Goal: Information Seeking & Learning: Learn about a topic

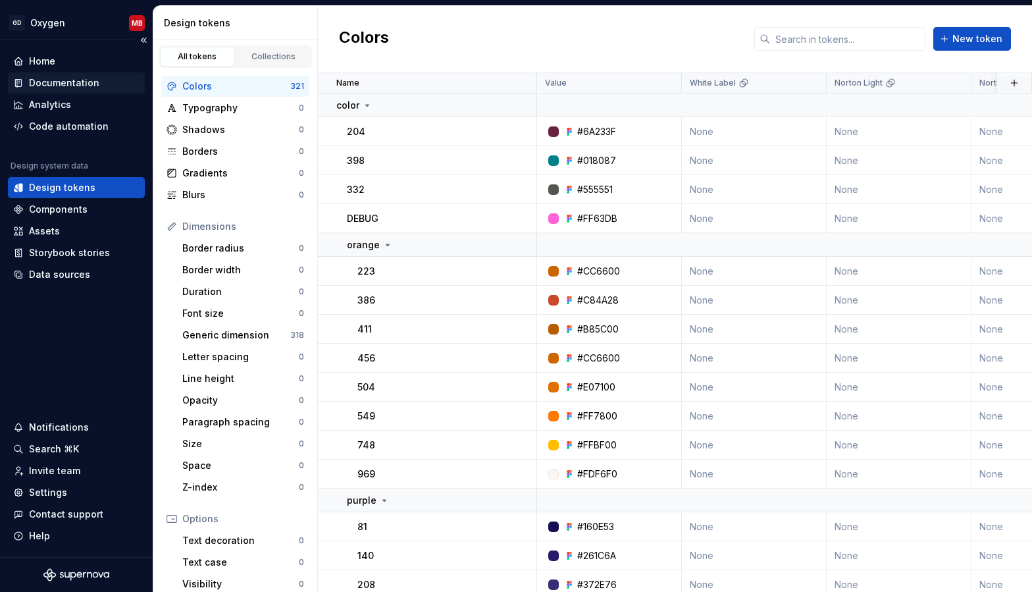
click at [54, 78] on div "Documentation" at bounding box center [64, 82] width 70 height 13
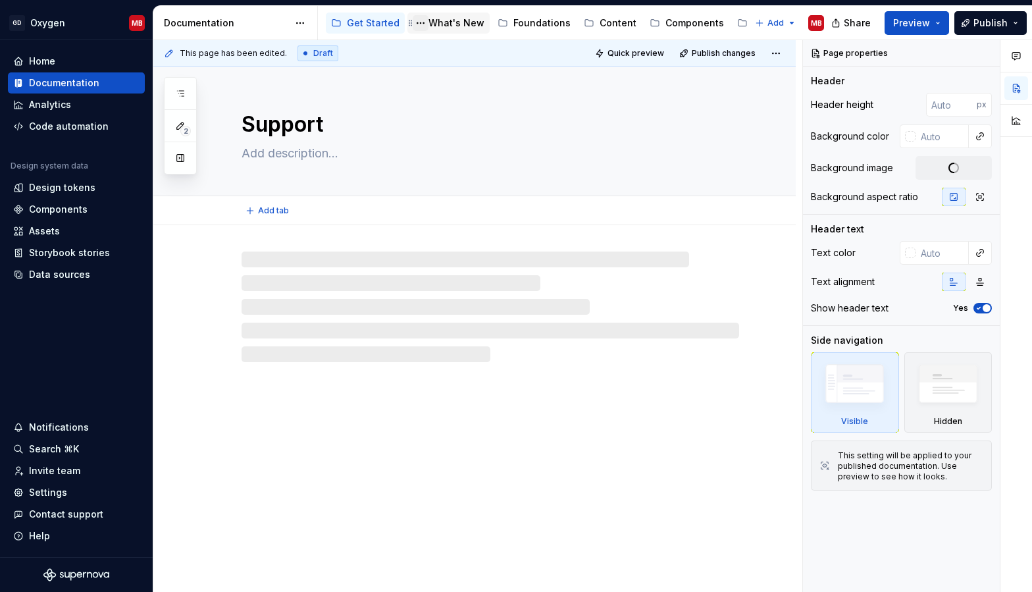
type textarea "*"
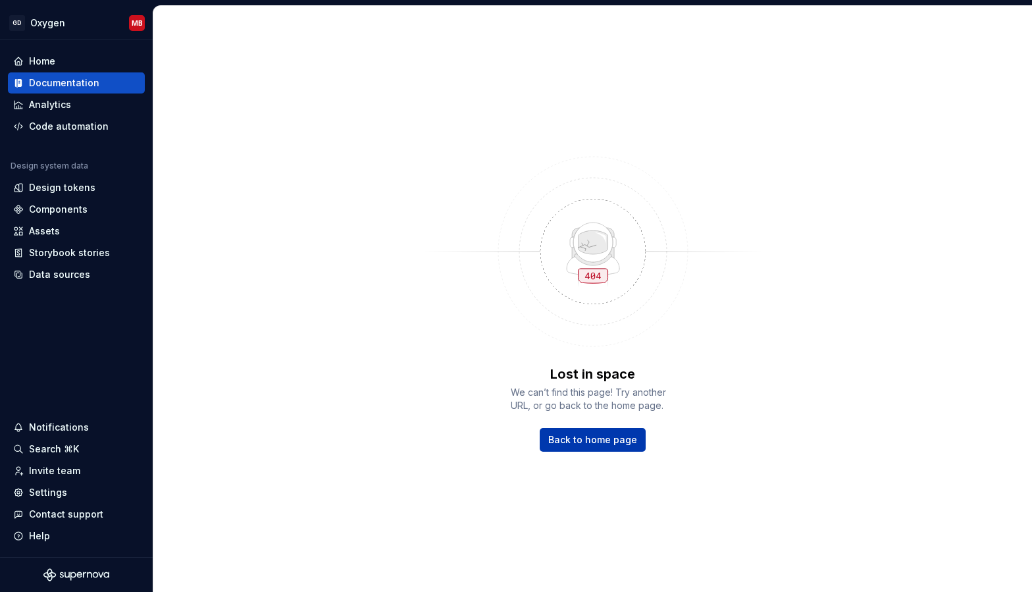
click at [599, 438] on span "Back to home page" at bounding box center [592, 439] width 89 height 13
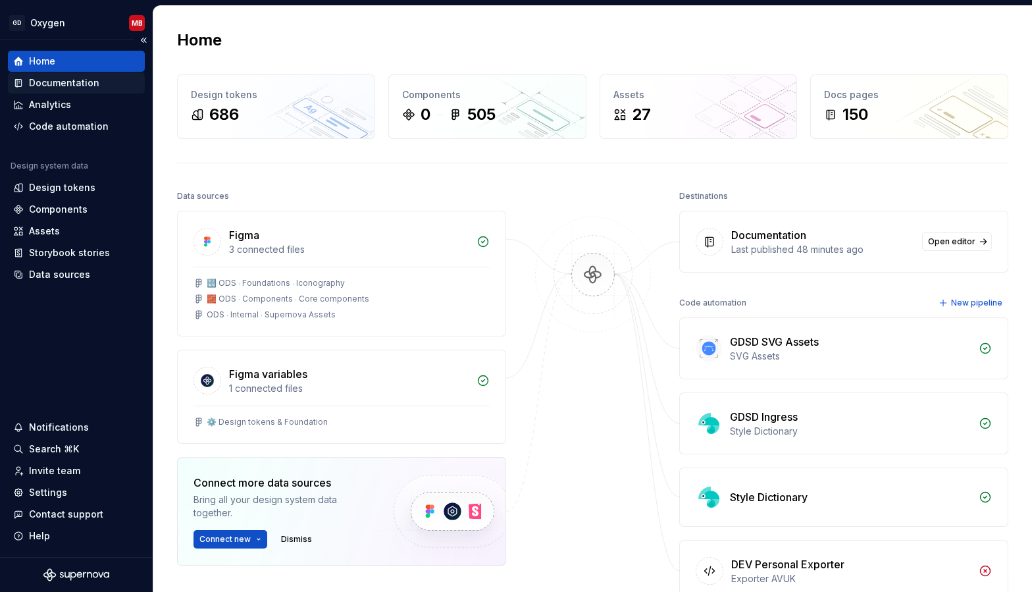
click at [57, 85] on div "Documentation" at bounding box center [64, 82] width 70 height 13
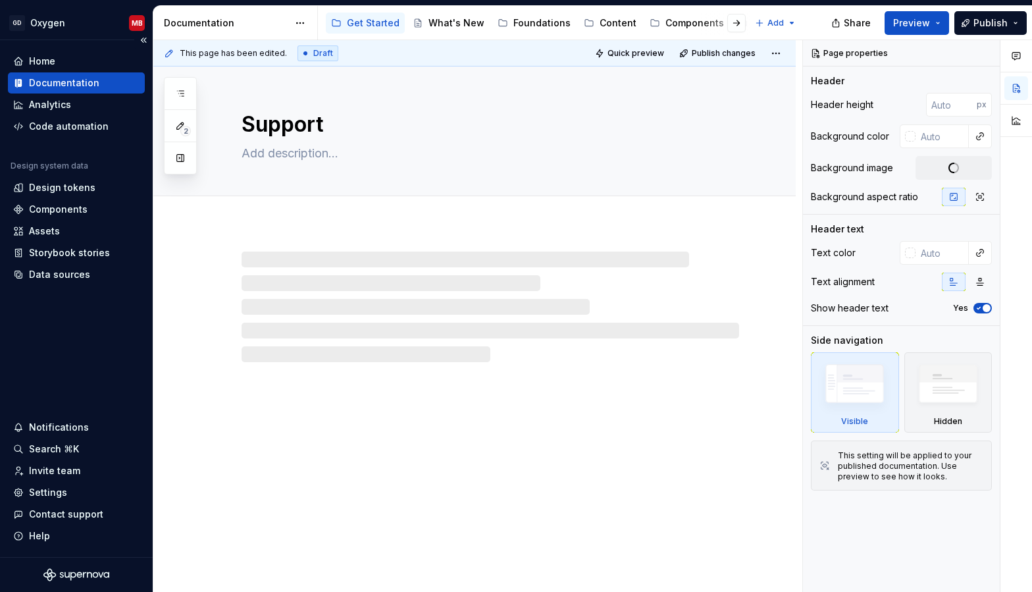
type textarea "*"
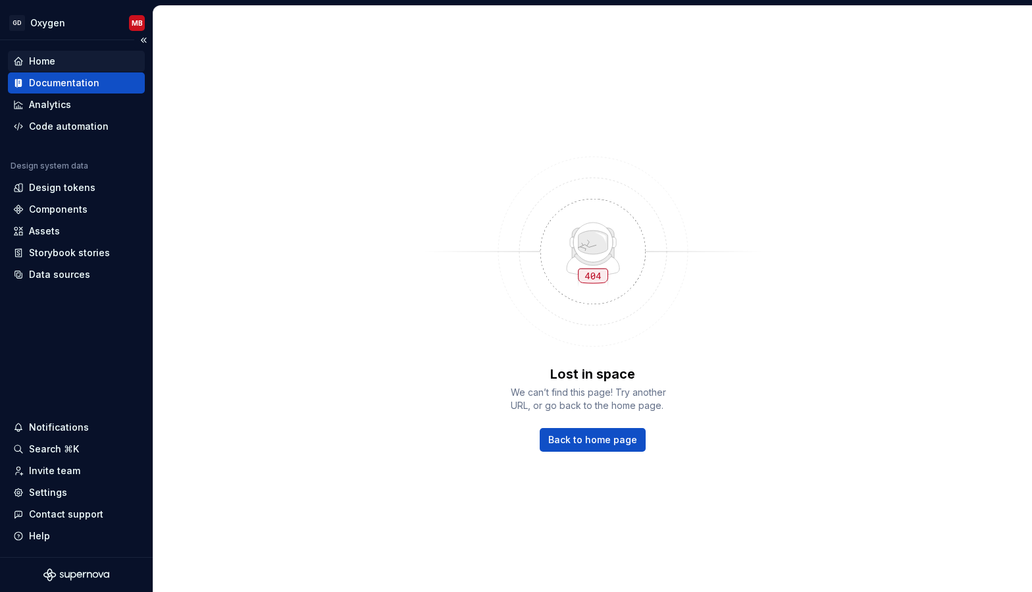
click at [54, 62] on div "Home" at bounding box center [42, 61] width 26 height 13
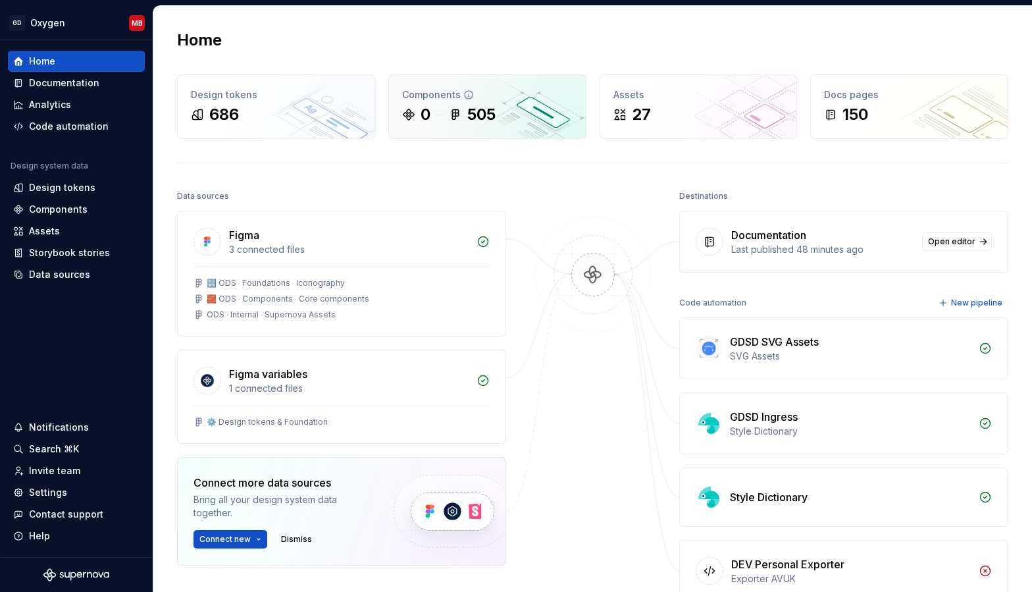
click at [474, 121] on div "505" at bounding box center [481, 114] width 28 height 21
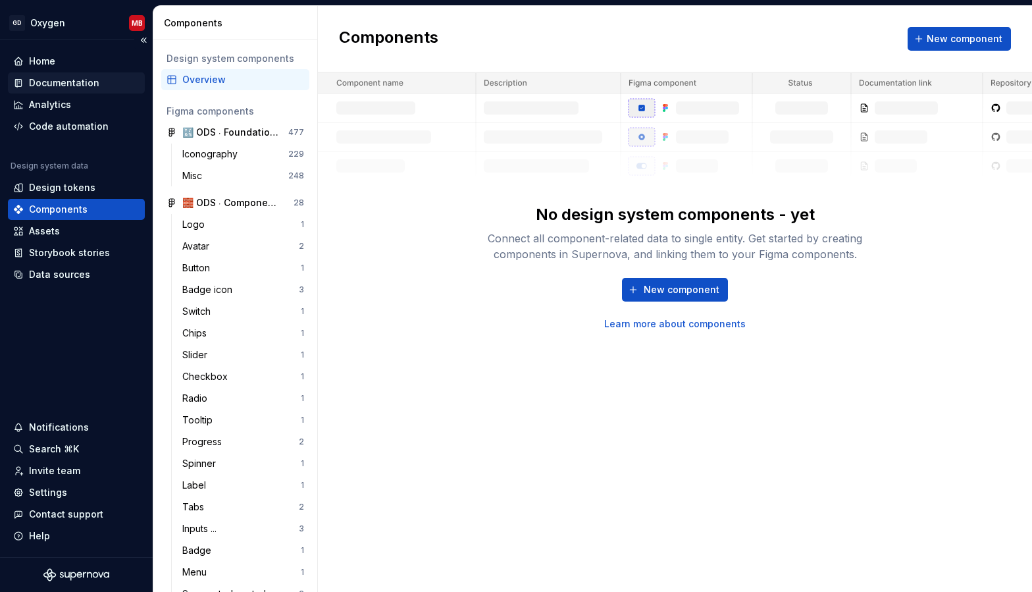
click at [62, 76] on div "Documentation" at bounding box center [76, 82] width 137 height 21
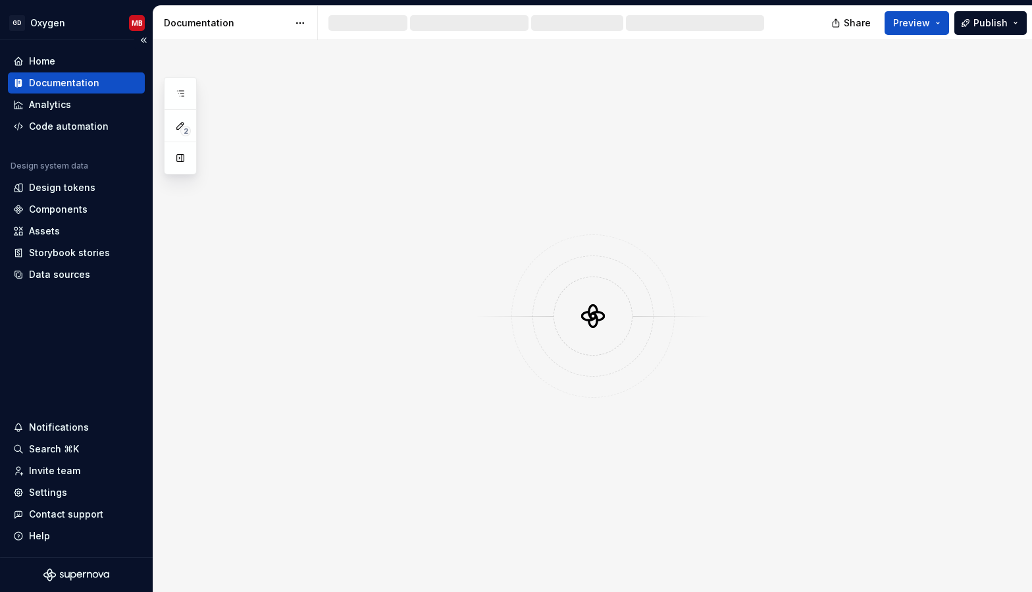
type textarea "*"
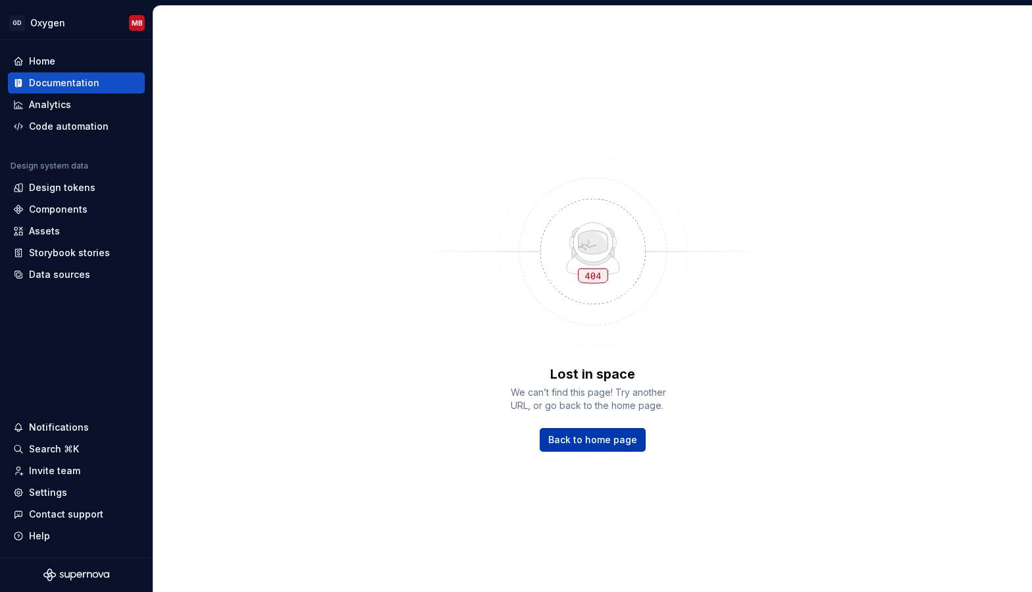
click at [584, 446] on link "Back to home page" at bounding box center [593, 440] width 106 height 24
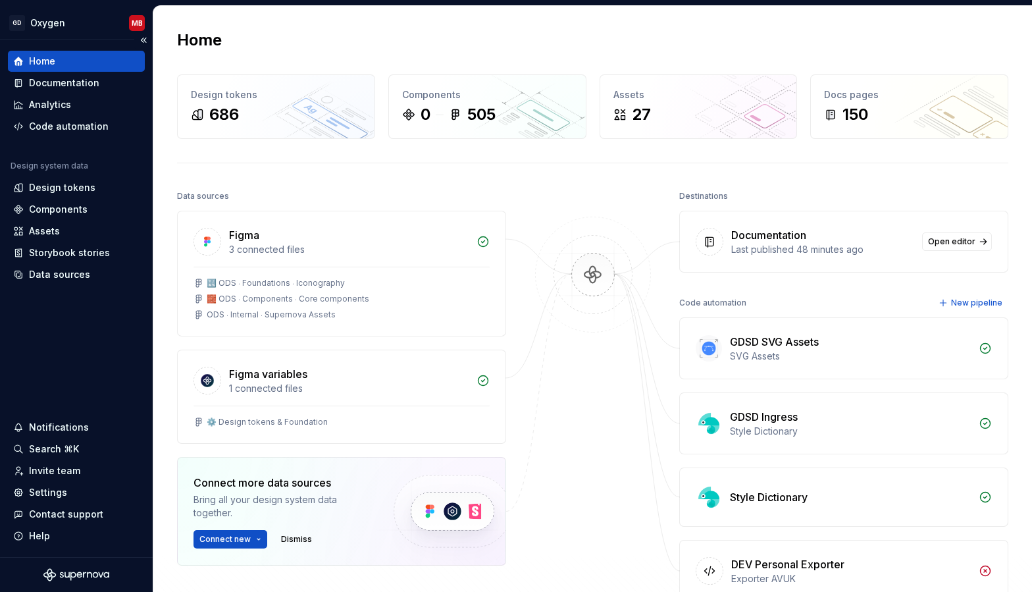
click at [95, 357] on div "Home Documentation Analytics Code automation Design system data Design tokens C…" at bounding box center [76, 298] width 153 height 517
click at [836, 236] on div "Documentation" at bounding box center [822, 235] width 183 height 16
click at [949, 241] on span "Open editor" at bounding box center [951, 241] width 47 height 11
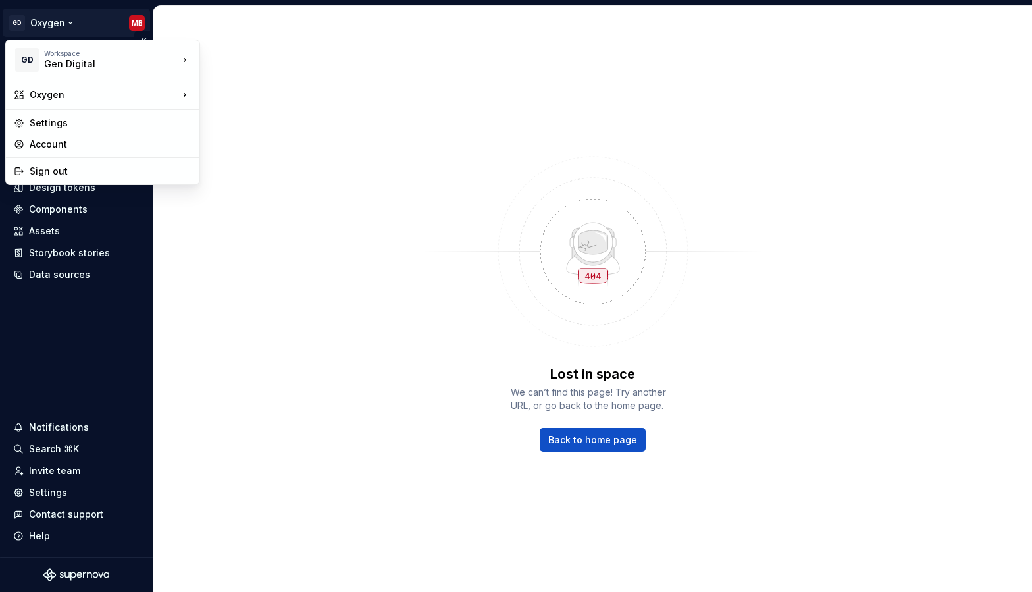
click at [64, 20] on html "GD Oxygen MB Home Documentation Analytics Code automation Design system data De…" at bounding box center [516, 296] width 1032 height 592
click at [51, 170] on div "Sign out" at bounding box center [111, 171] width 162 height 13
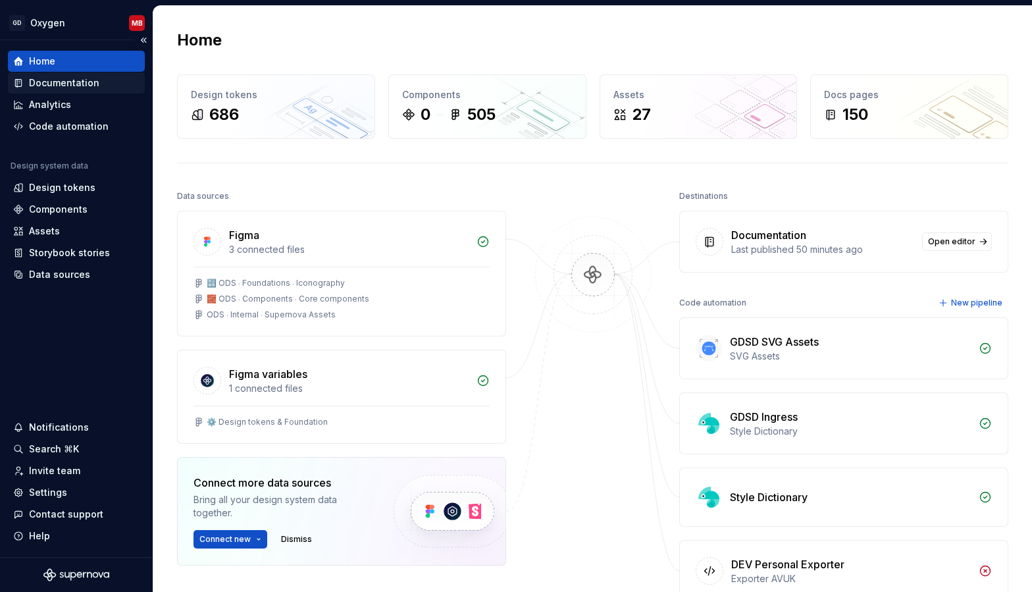
click at [75, 84] on div "Documentation" at bounding box center [64, 82] width 70 height 13
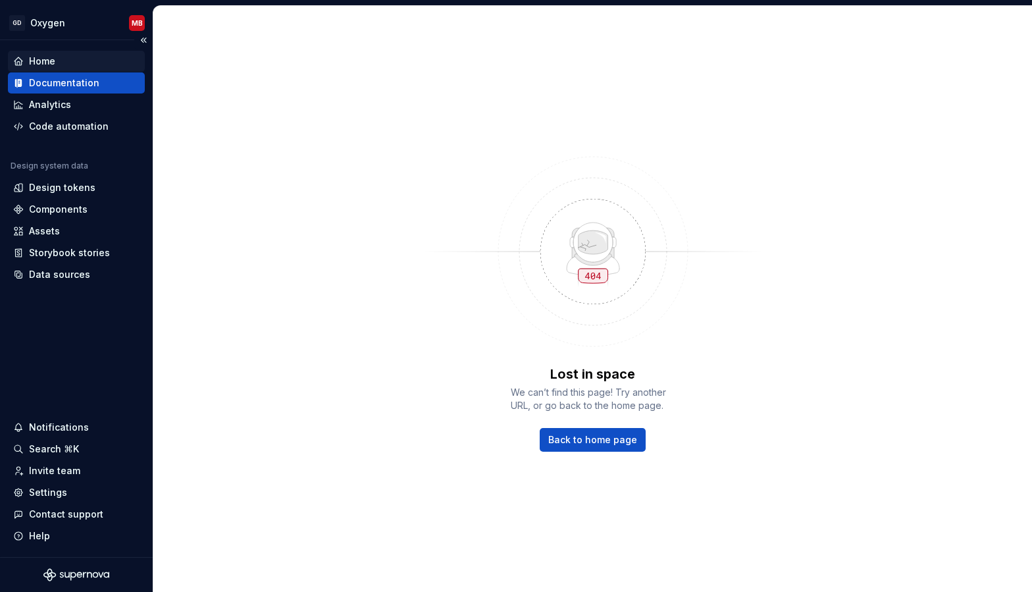
click at [45, 63] on div "Home" at bounding box center [42, 61] width 26 height 13
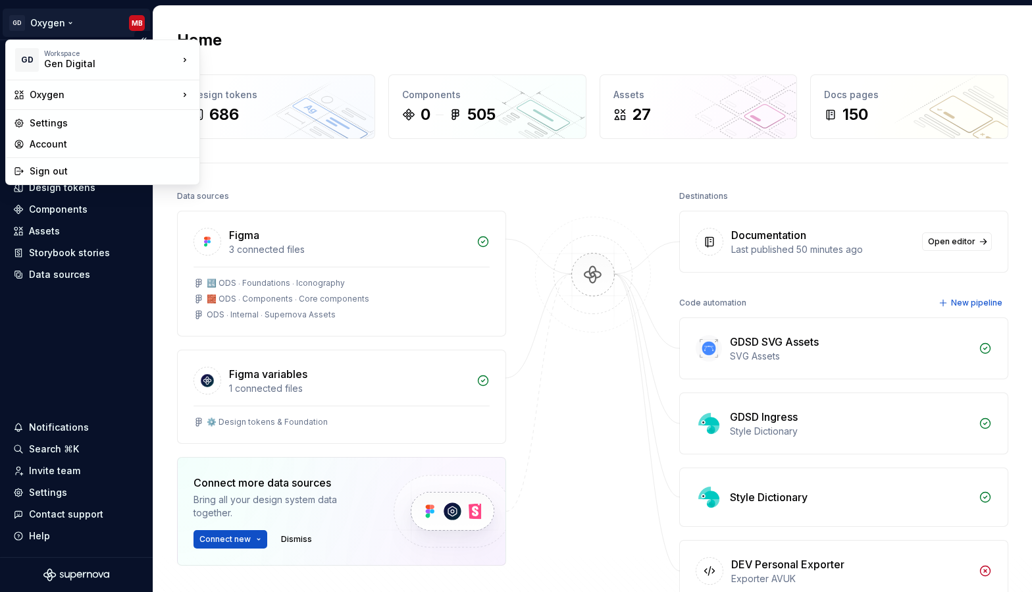
click at [61, 12] on html "GD Oxygen MB Home Documentation Analytics Code automation Design system data De…" at bounding box center [516, 296] width 1032 height 592
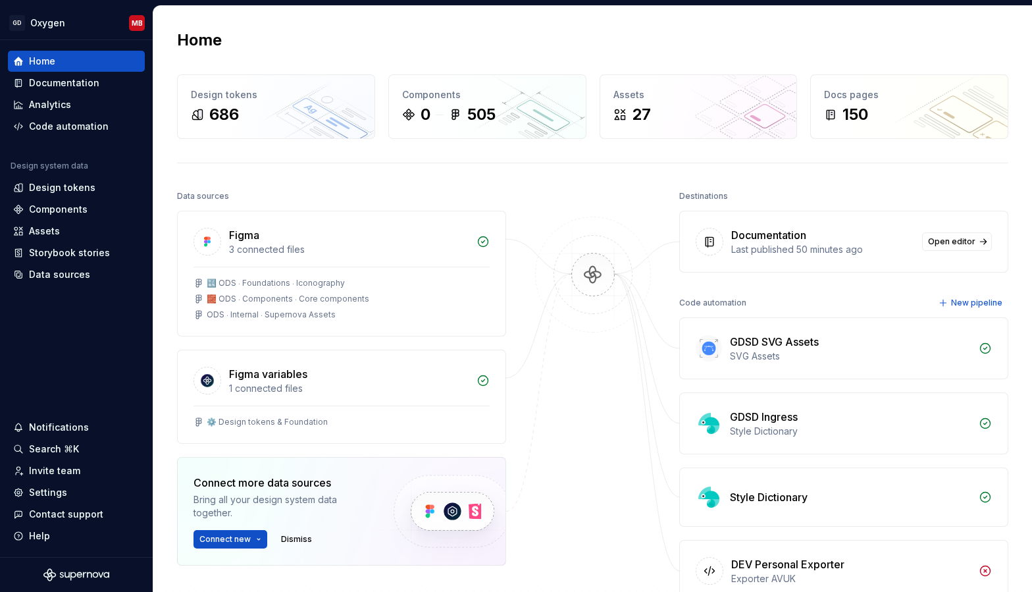
click at [342, 24] on html "GD Oxygen MB Home Documentation Analytics Code automation Design system data De…" at bounding box center [516, 296] width 1032 height 592
click at [55, 85] on div "Documentation" at bounding box center [64, 82] width 70 height 13
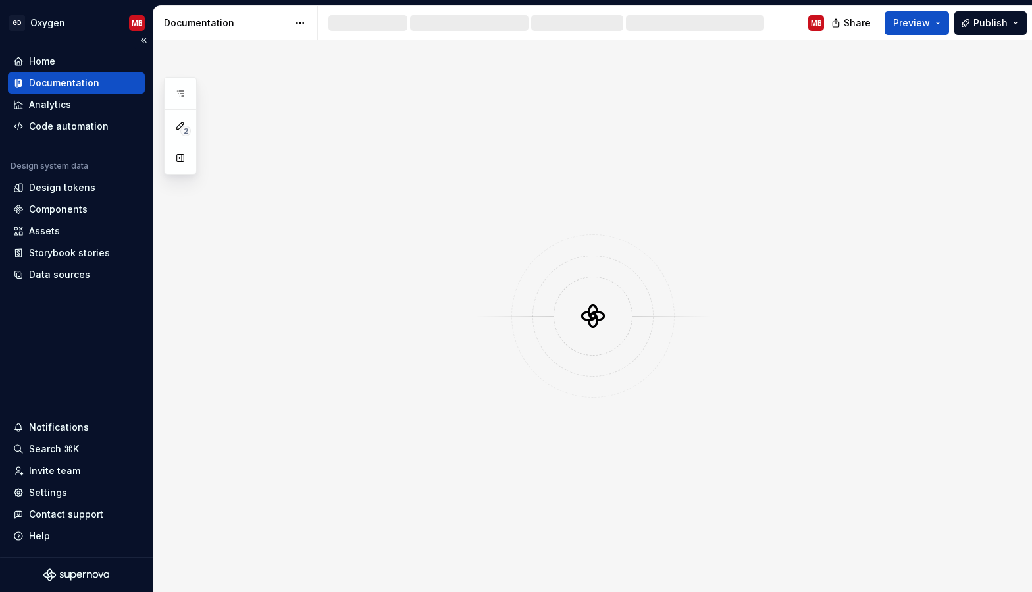
click at [55, 85] on div "Documentation" at bounding box center [64, 82] width 70 height 13
click at [471, 25] on div at bounding box center [546, 23] width 446 height 16
click at [60, 104] on div "Analytics" at bounding box center [50, 104] width 42 height 13
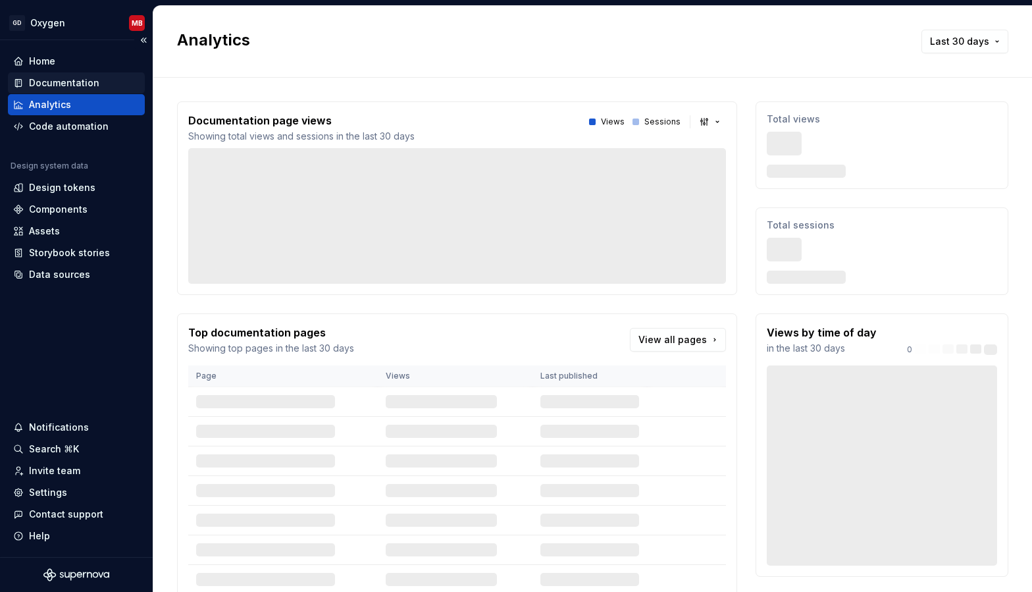
click at [64, 79] on div "Documentation" at bounding box center [64, 82] width 70 height 13
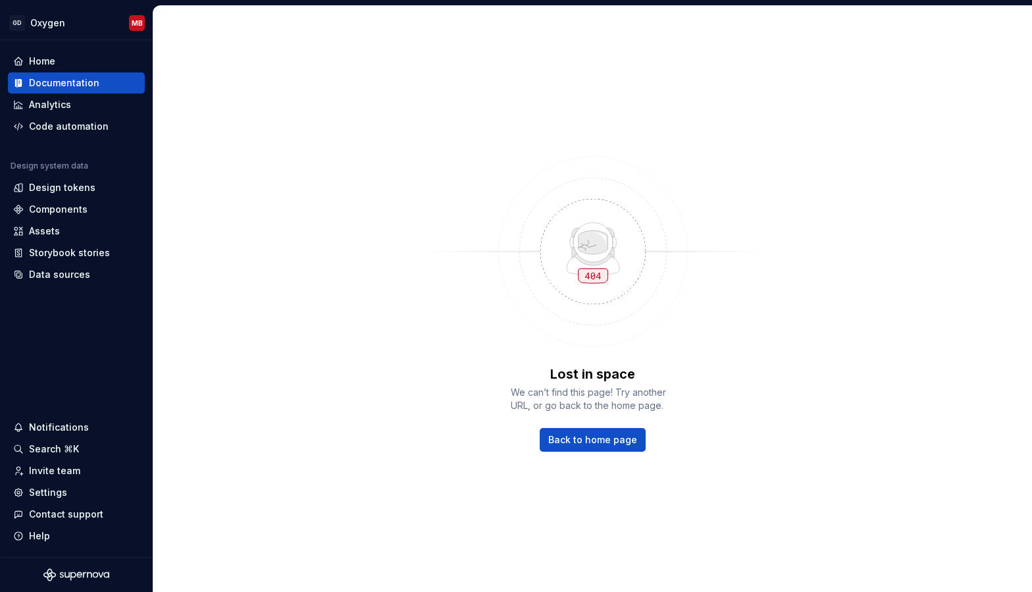
click at [461, 166] on img at bounding box center [593, 251] width 342 height 211
click at [63, 64] on div "Home" at bounding box center [76, 61] width 126 height 13
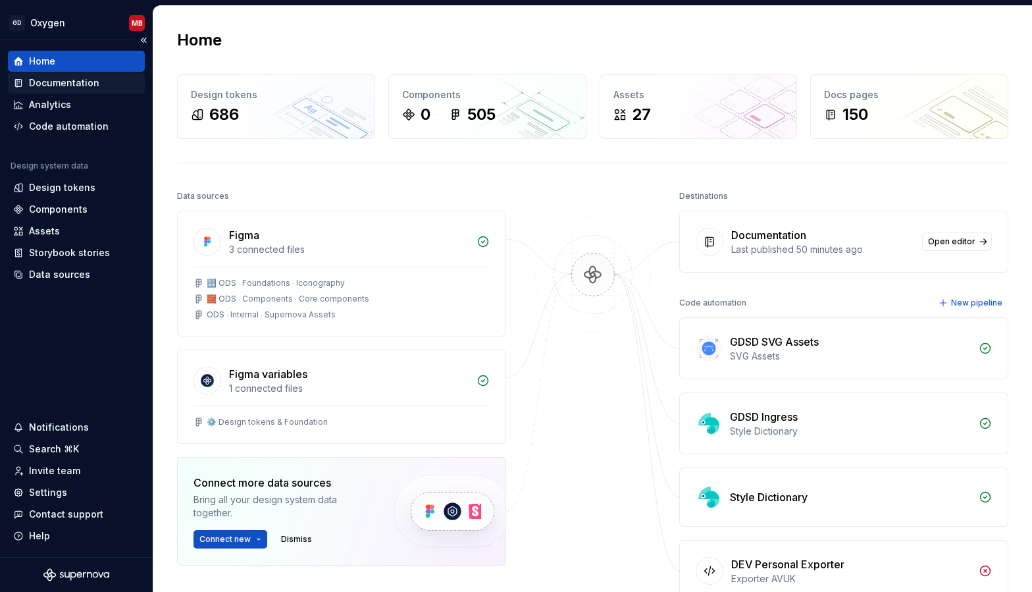
click at [93, 84] on div "Documentation" at bounding box center [64, 82] width 70 height 13
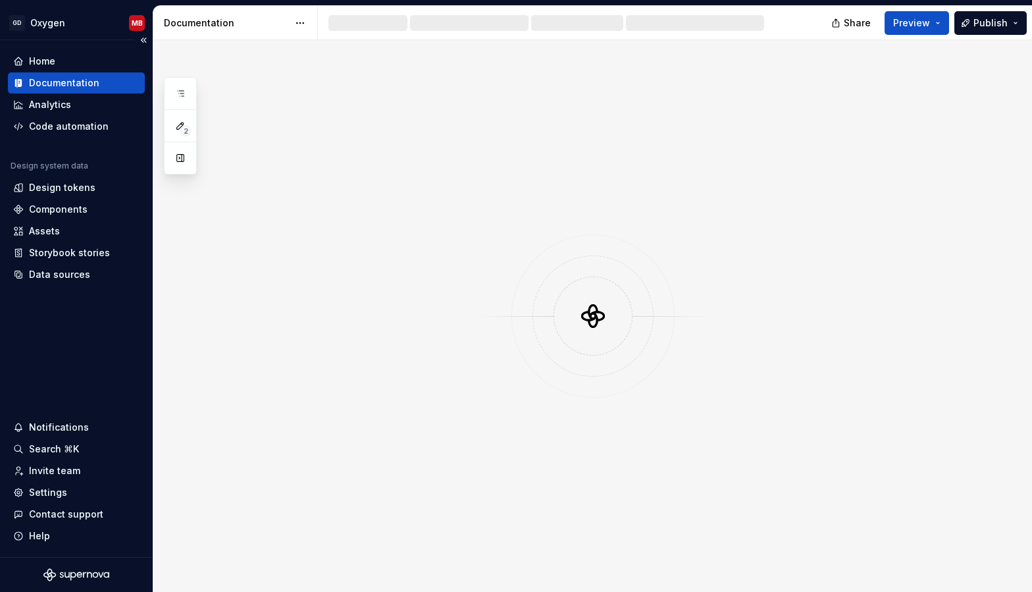
type textarea "*"
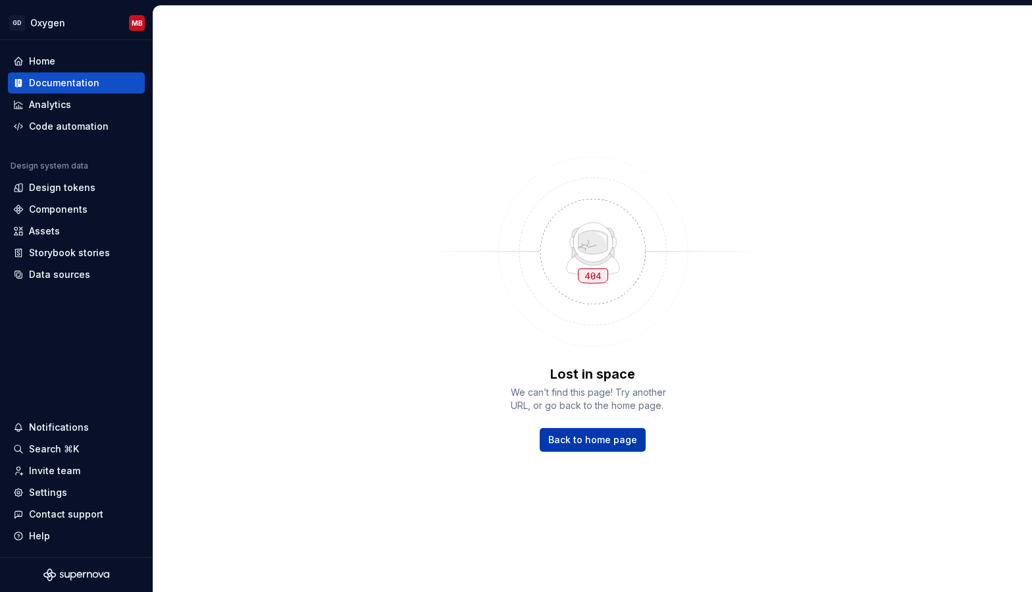
click at [625, 440] on span "Back to home page" at bounding box center [592, 439] width 89 height 13
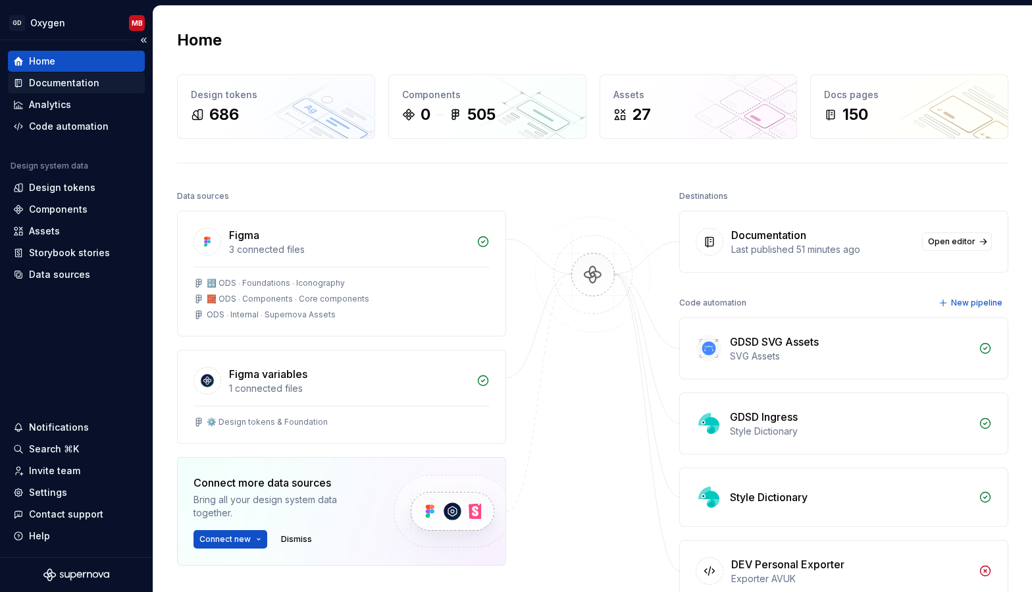
click at [93, 83] on div "Documentation" at bounding box center [64, 82] width 70 height 13
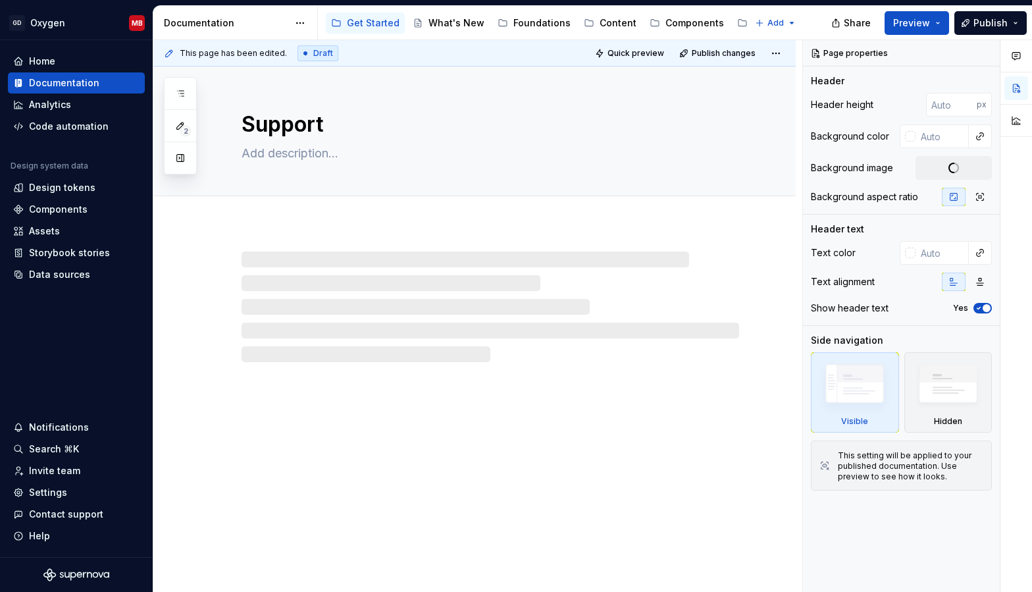
type textarea "*"
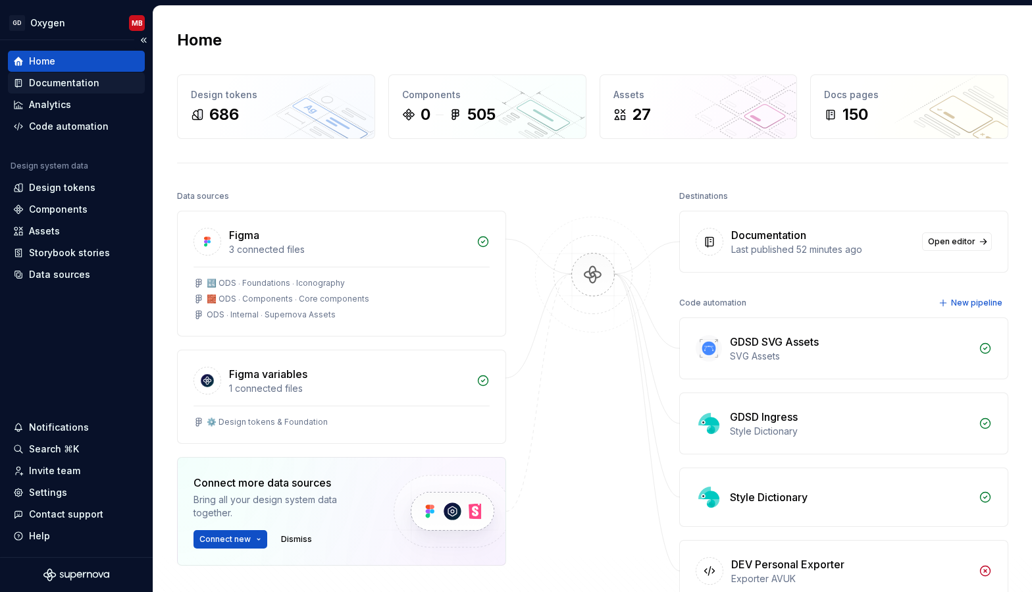
click at [84, 82] on div "Documentation" at bounding box center [64, 82] width 70 height 13
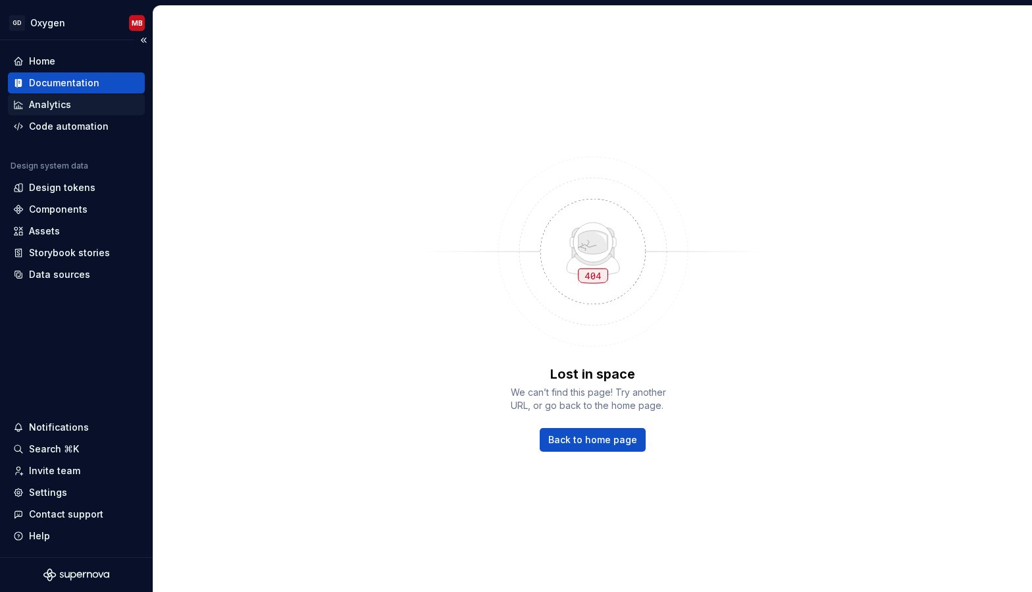
click at [53, 105] on div "Analytics" at bounding box center [50, 104] width 42 height 13
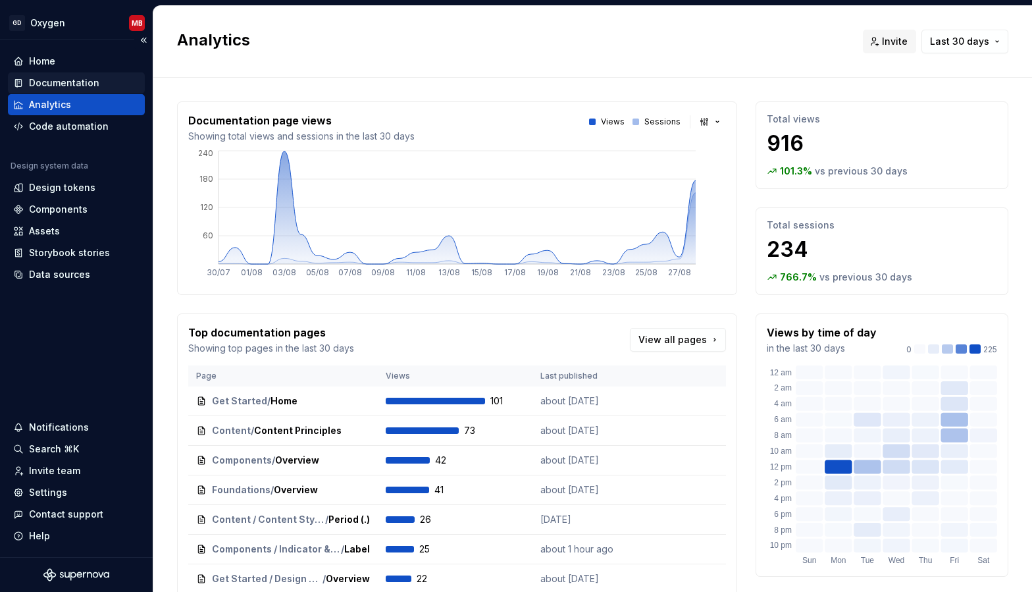
click at [81, 83] on div "Documentation" at bounding box center [64, 82] width 70 height 13
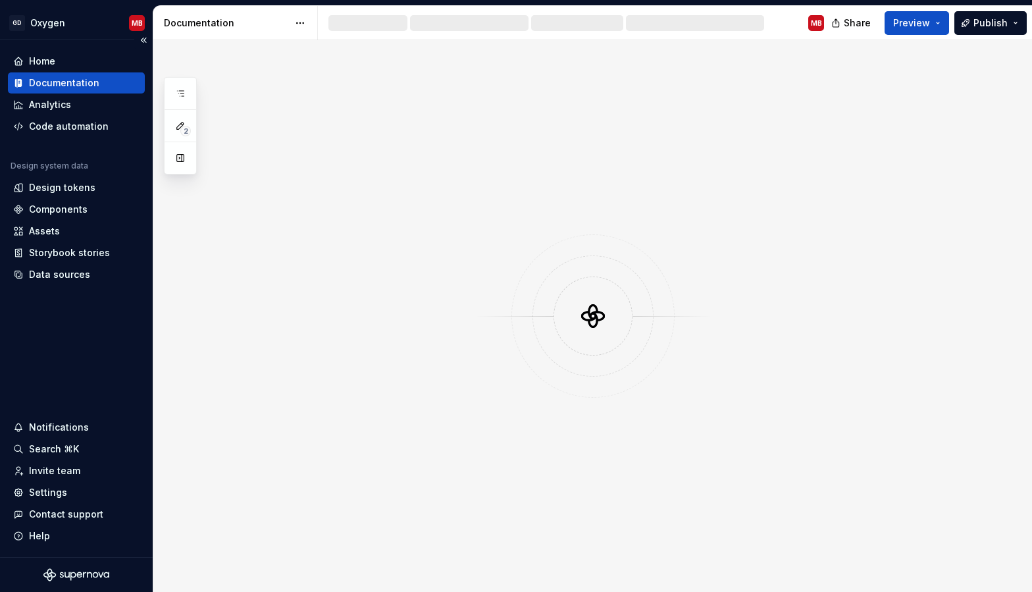
type textarea "*"
